Goal: Task Accomplishment & Management: Complete application form

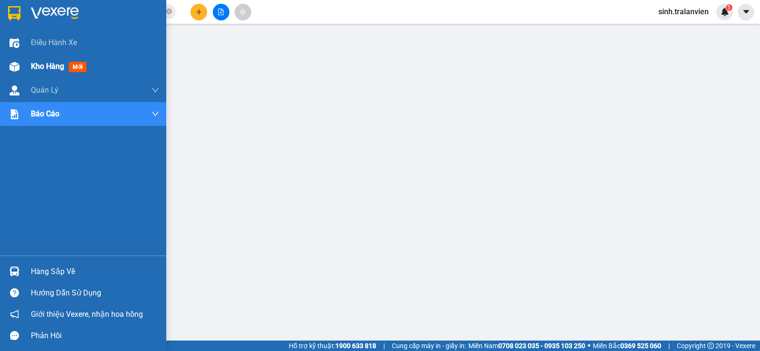
click at [44, 62] on span "Kho hàng" at bounding box center [47, 66] width 33 height 9
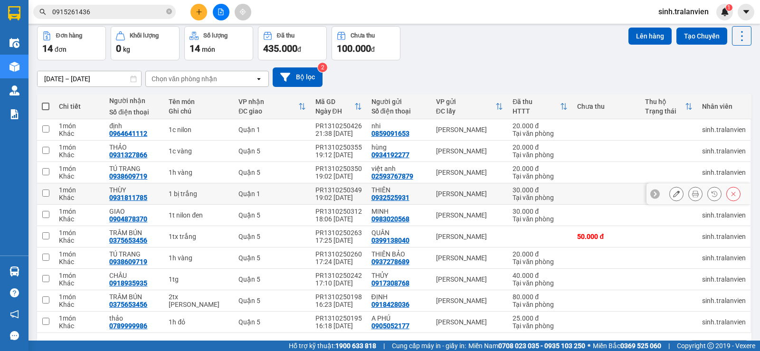
scroll to position [71, 0]
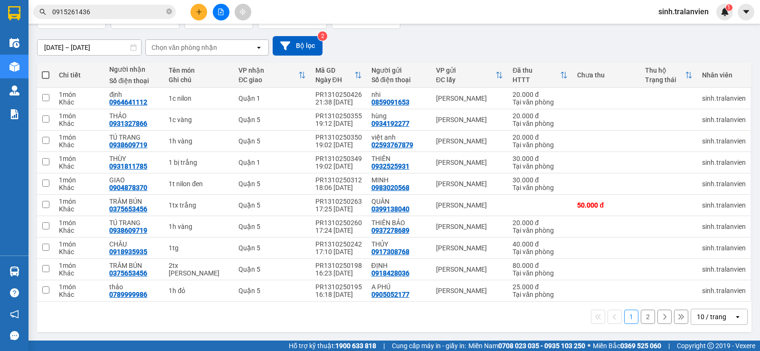
click at [722, 319] on div "10 / trang" at bounding box center [713, 316] width 43 height 15
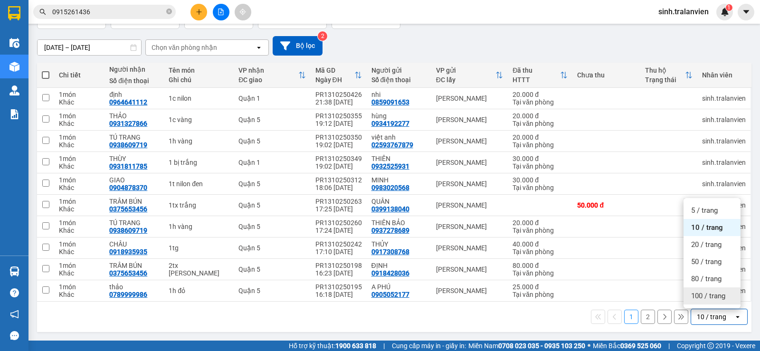
click at [721, 293] on span "100 / trang" at bounding box center [709, 296] width 34 height 10
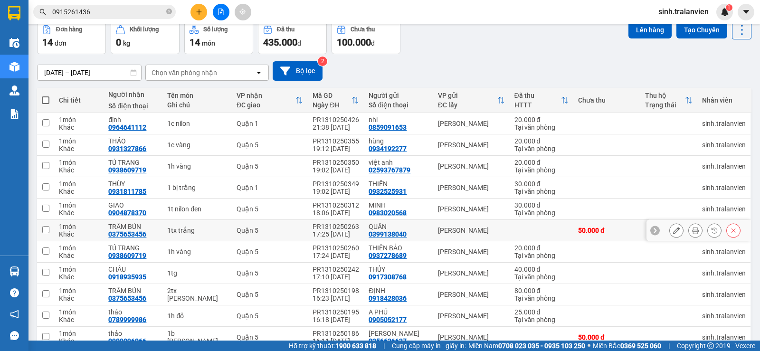
scroll to position [0, 0]
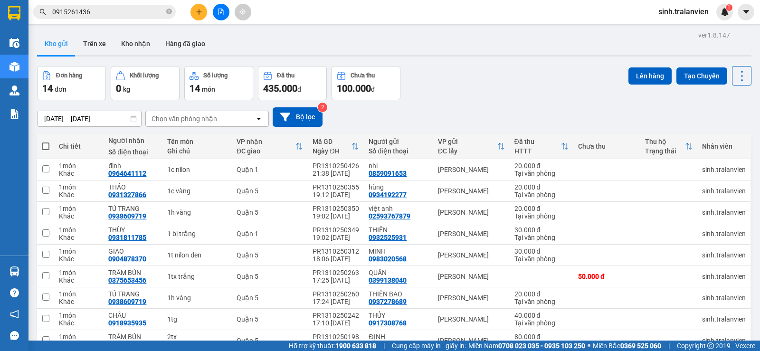
drag, startPoint x: 192, startPoint y: 8, endPoint x: 189, endPoint y: 25, distance: 17.0
click at [192, 8] on button at bounding box center [199, 12] width 17 height 17
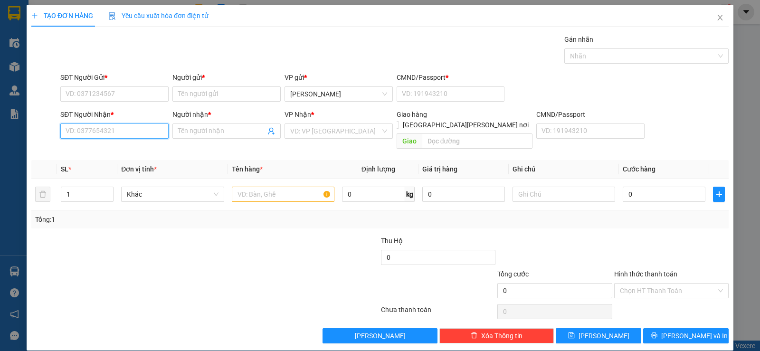
click at [104, 130] on input "SĐT Người Nhận *" at bounding box center [114, 131] width 108 height 15
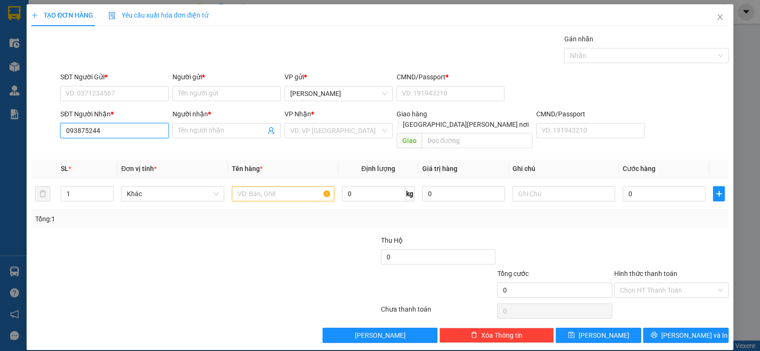
type input "0938752441"
click at [94, 152] on div "0938752441 - long" at bounding box center [114, 149] width 96 height 10
type input "long"
type input "0938752441"
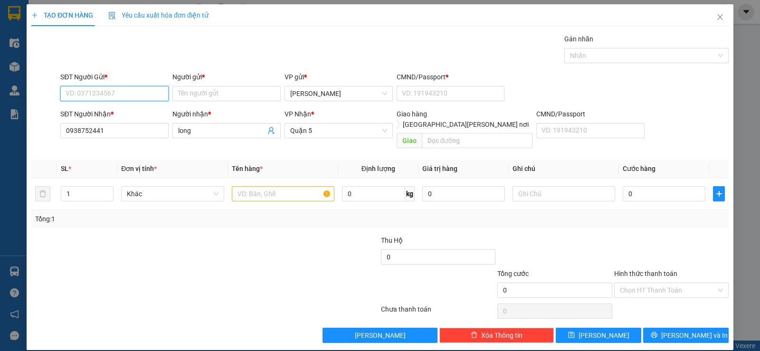
click at [122, 94] on input "SĐT Người Gửi *" at bounding box center [114, 93] width 108 height 15
click at [121, 114] on div "0938752441 - long" at bounding box center [114, 112] width 96 height 10
type input "0938752441"
type input "long"
type input "11"
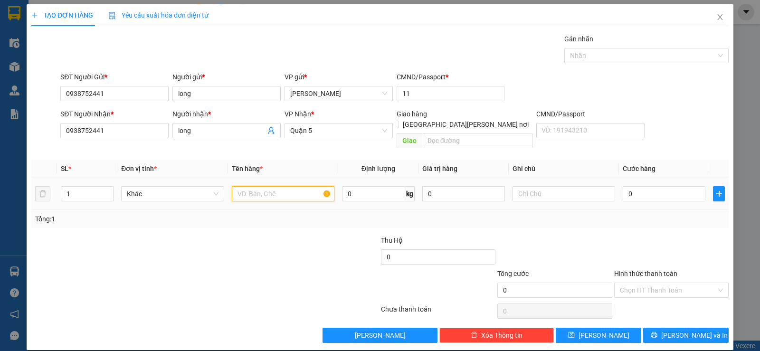
click at [254, 186] on input "text" at bounding box center [283, 193] width 103 height 15
click at [632, 186] on input "0" at bounding box center [664, 193] width 83 height 15
click at [261, 186] on input "1 GIẤY" at bounding box center [283, 193] width 103 height 15
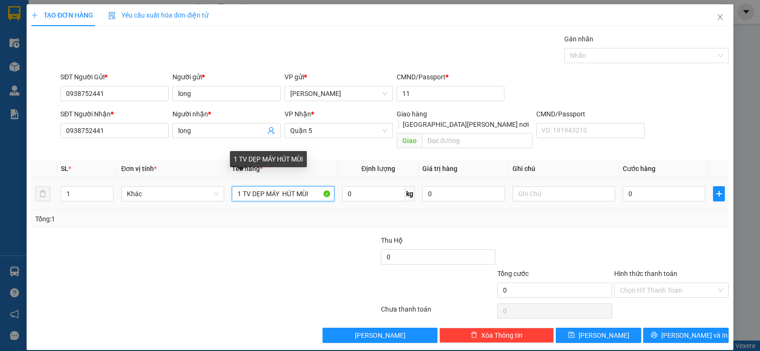
click at [265, 186] on input "1 TV DẸP MÁY HÚT MÙI" at bounding box center [283, 193] width 103 height 15
click at [314, 186] on input "1 TV DẸP (MÁY HÚT MÙI" at bounding box center [283, 193] width 103 height 15
type input "1 TV DẸP (MÁY HÚT MÙI )"
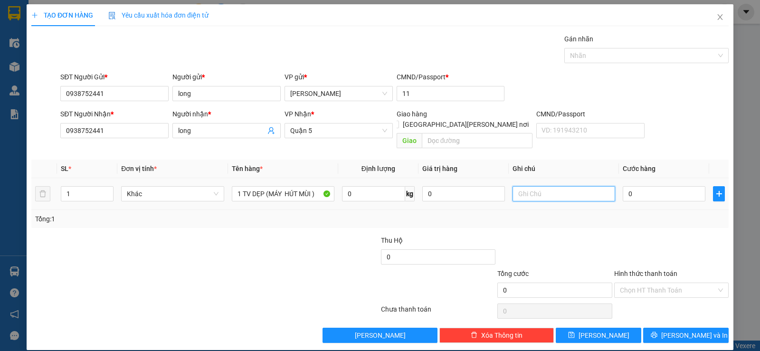
click at [519, 188] on input "text" at bounding box center [564, 193] width 103 height 15
type input "K BAO BỂ"
click at [639, 186] on input "0" at bounding box center [664, 193] width 83 height 15
type input "1"
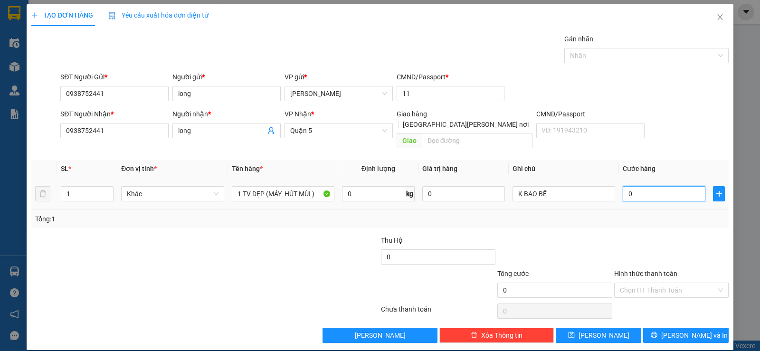
type input "1"
type input "10"
type input "100"
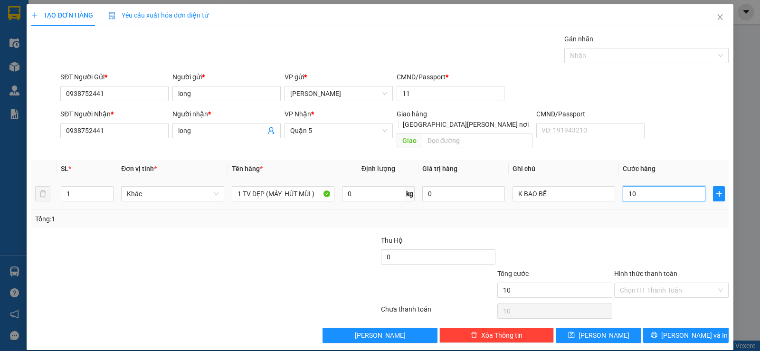
type input "100"
type input "100.000"
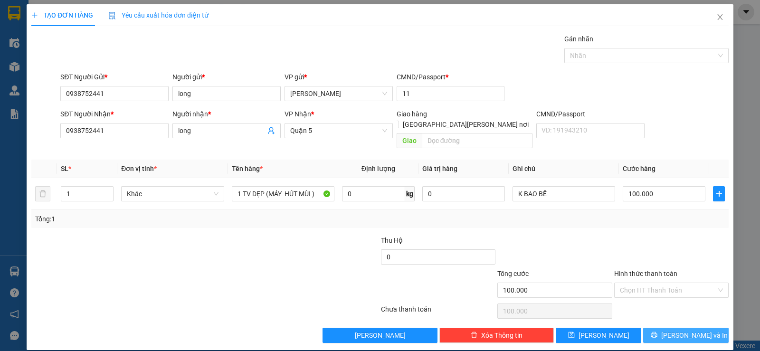
click at [689, 330] on span "[PERSON_NAME] và In" at bounding box center [695, 335] width 67 height 10
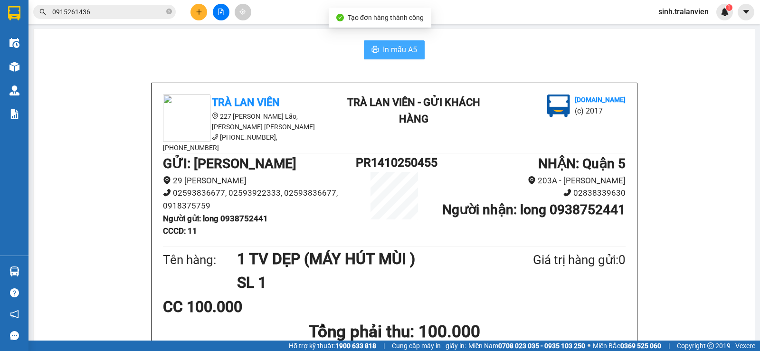
click at [397, 50] on span "In mẫu A5" at bounding box center [400, 50] width 34 height 12
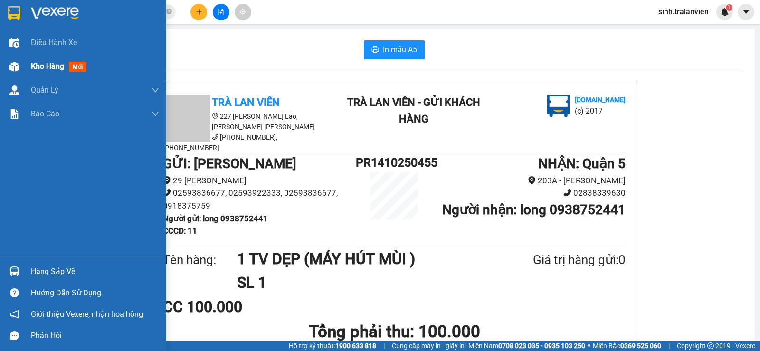
click at [38, 68] on span "Kho hàng" at bounding box center [47, 66] width 33 height 9
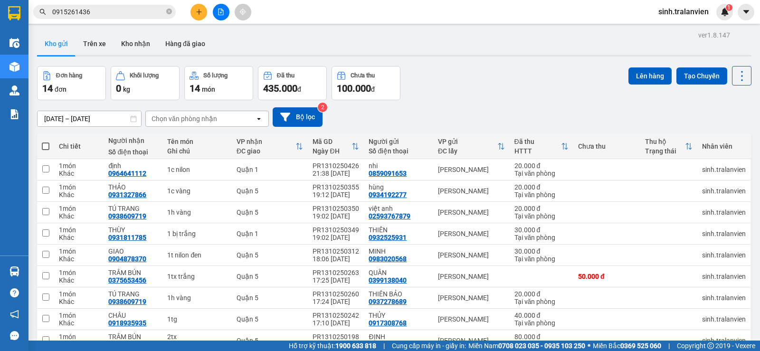
click at [61, 118] on input "[DATE] – [DATE]" at bounding box center [90, 118] width 104 height 15
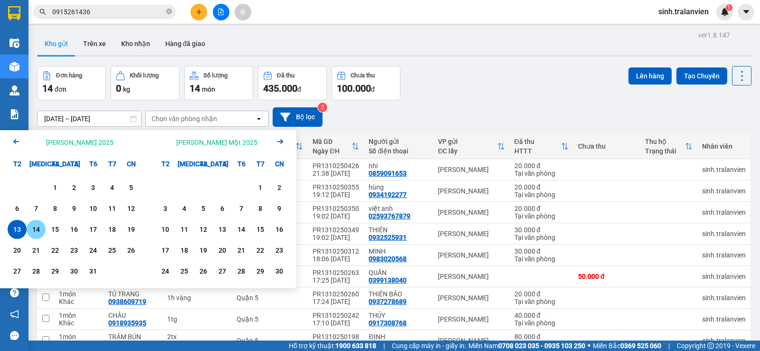
click at [38, 229] on div "14" at bounding box center [35, 229] width 13 height 11
click at [114, 120] on input "[DATE] – / /" at bounding box center [90, 118] width 104 height 15
drag, startPoint x: 40, startPoint y: 229, endPoint x: 146, endPoint y: 225, distance: 106.1
click at [40, 229] on div "14" at bounding box center [35, 229] width 13 height 11
type input "[DATE] – [DATE]"
